Goal: Information Seeking & Learning: Learn about a topic

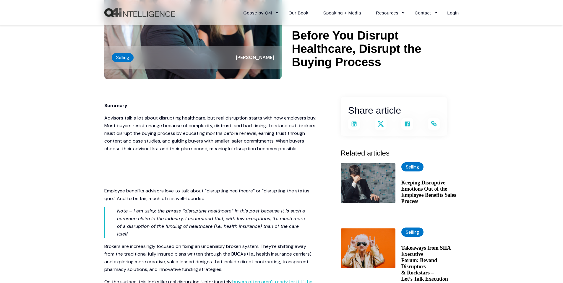
scroll to position [59, 0]
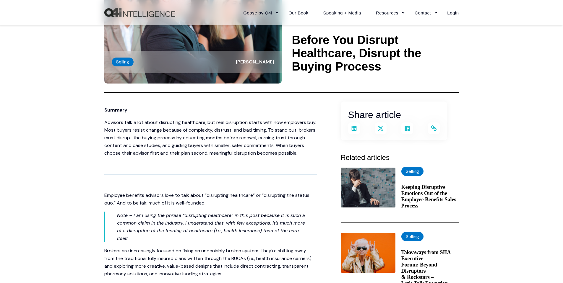
drag, startPoint x: 102, startPoint y: 125, endPoint x: 99, endPoint y: 125, distance: 3.0
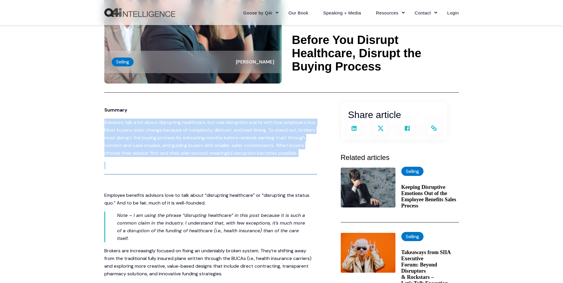
drag, startPoint x: 104, startPoint y: 123, endPoint x: 302, endPoint y: 159, distance: 201.4
copy span "Advisors talk a lot about disrupting healthcare, but real disruption starts wit…"
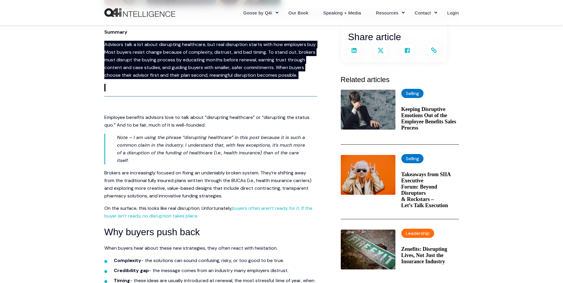
scroll to position [148, 0]
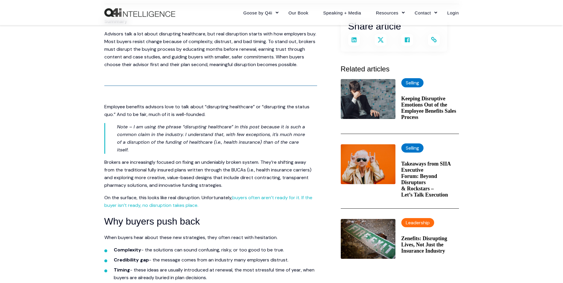
drag, startPoint x: 104, startPoint y: 162, endPoint x: 94, endPoint y: 166, distance: 10.9
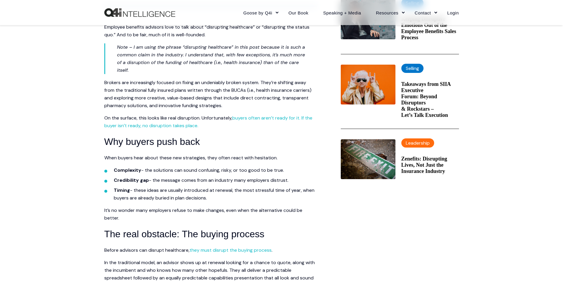
scroll to position [236, 0]
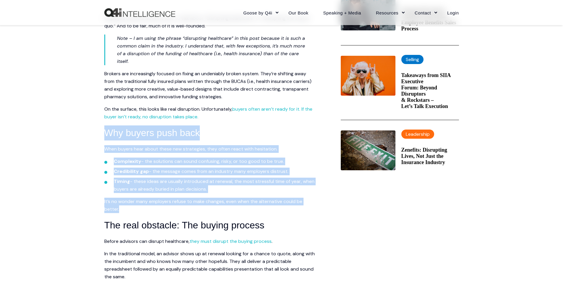
drag, startPoint x: 108, startPoint y: 134, endPoint x: 176, endPoint y: 209, distance: 101.7
copy span "Why buyers push back When buyers hear about these new strategies, they often re…"
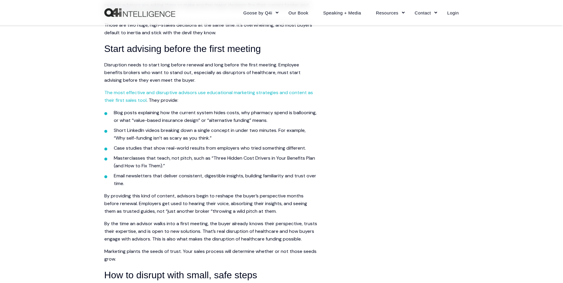
scroll to position [543, 0]
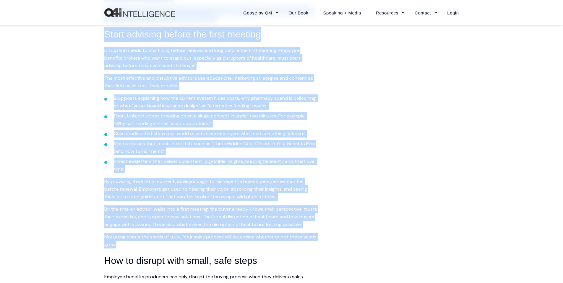
drag, startPoint x: 101, startPoint y: 106, endPoint x: 256, endPoint y: 253, distance: 213.2
copy span "Lo ips dolorsitame conse, ad elitsed doeiu te in utlabor etdolor mag a enimad m…"
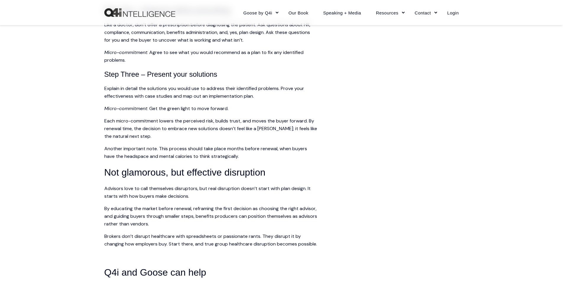
scroll to position [1151, 0]
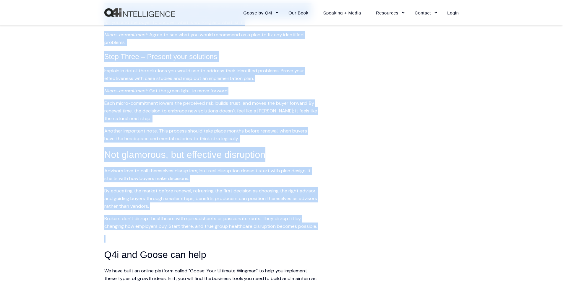
drag, startPoint x: 146, startPoint y: 77, endPoint x: 218, endPoint y: 247, distance: 184.9
copy span "loremipsu dol sita consect adi elitse doeiusm temp inci utlabor e dolor magnaal…"
